Goal: Task Accomplishment & Management: Use online tool/utility

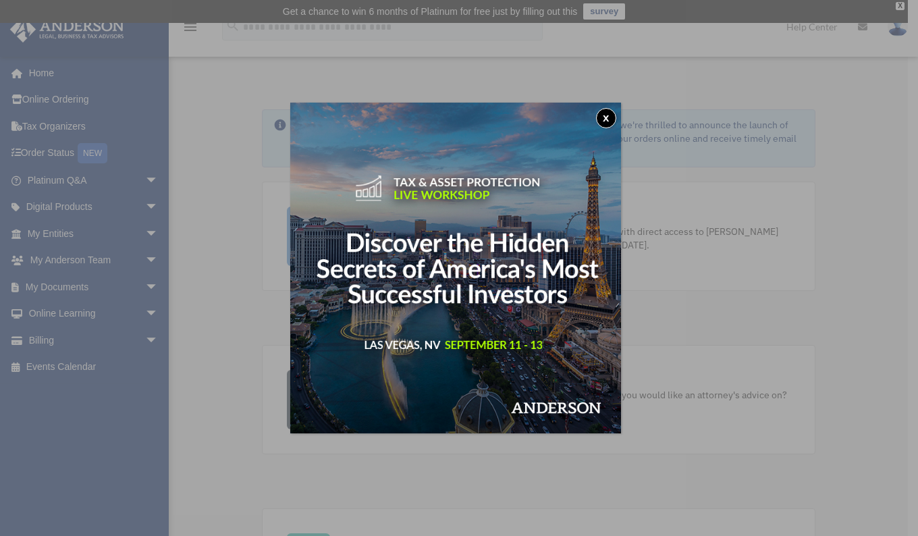
click at [612, 117] on button "x" at bounding box center [606, 118] width 20 height 20
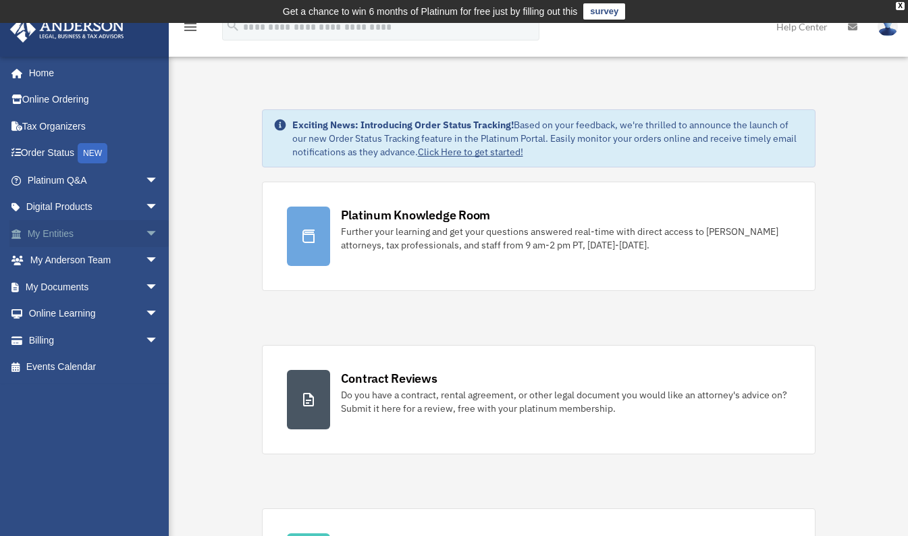
click at [49, 231] on link "My Entities arrow_drop_down" at bounding box center [93, 233] width 169 height 27
click at [145, 231] on span "arrow_drop_down" at bounding box center [158, 234] width 27 height 28
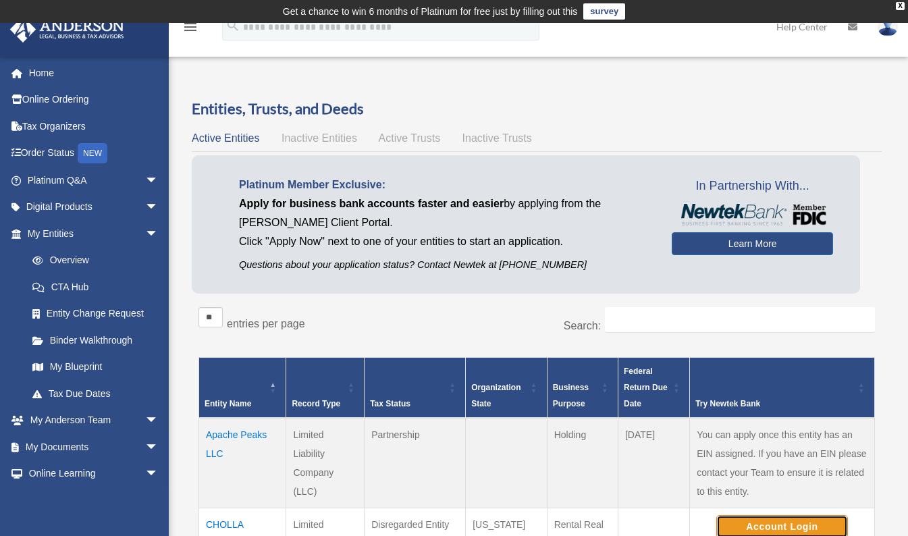
click at [745, 531] on button "Account Login" at bounding box center [782, 526] width 132 height 23
